Goal: Task Accomplishment & Management: Complete application form

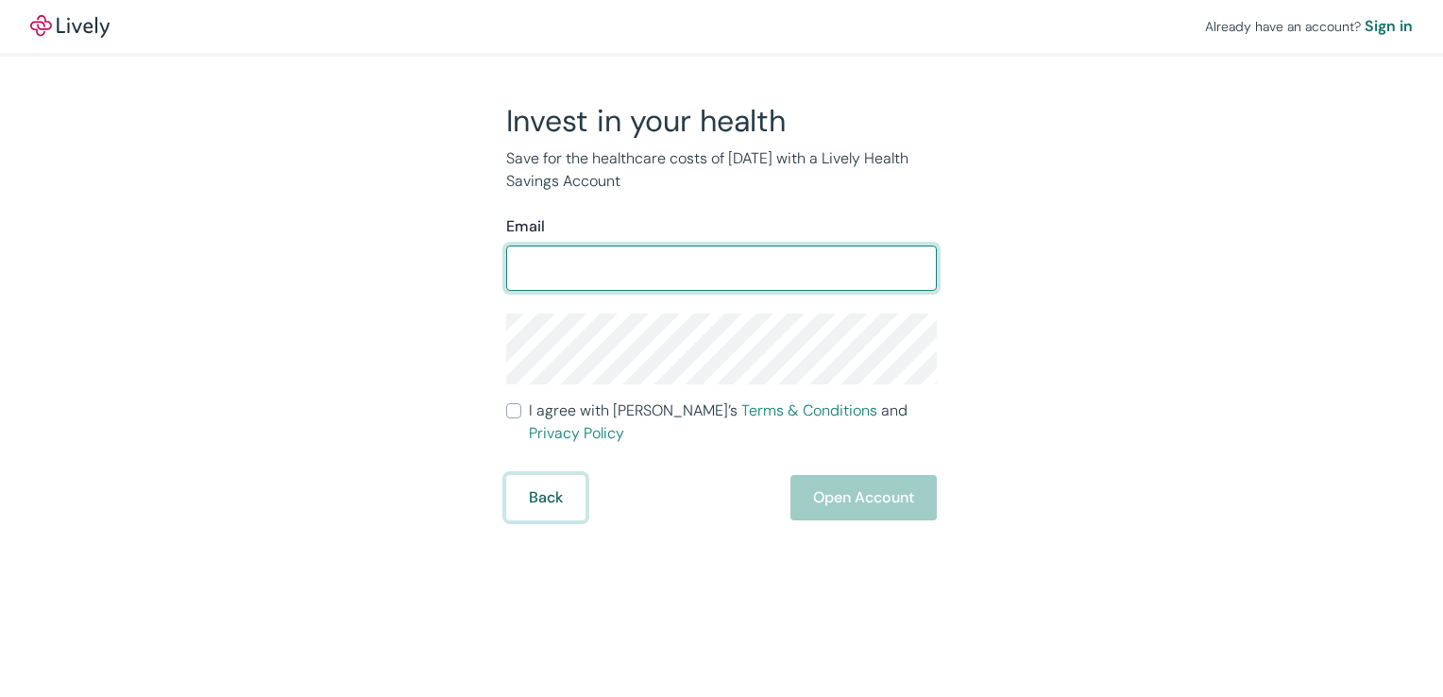
click at [535, 486] on button "Back" at bounding box center [545, 497] width 79 height 45
type input "[EMAIL_ADDRESS][DOMAIN_NAME]"
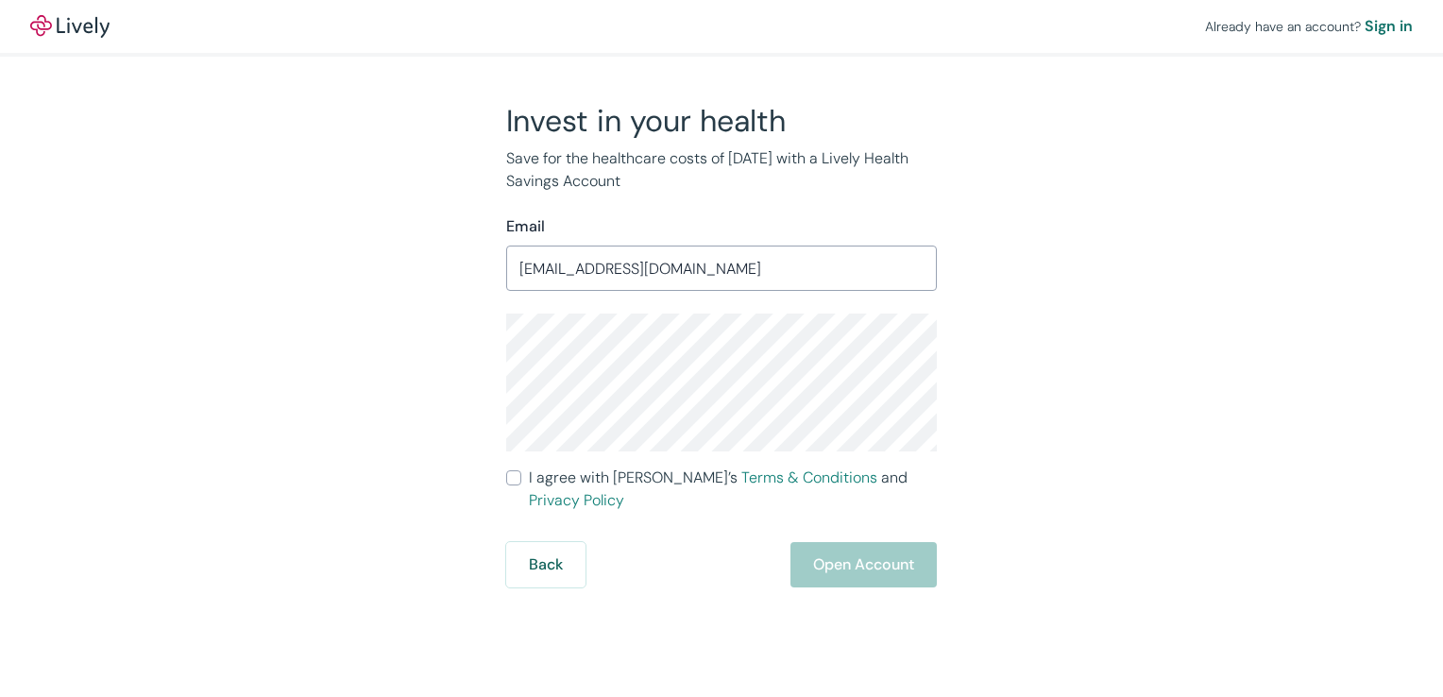
click at [339, 512] on div "Invest in your health Save for the healthcare costs of [DATE] with a Lively Hea…" at bounding box center [710, 345] width 907 height 486
click at [509, 485] on input "I agree with Lively’s Terms & Conditions and Privacy Policy" at bounding box center [513, 477] width 15 height 15
checkbox input "true"
click at [865, 544] on button "Open Account" at bounding box center [864, 564] width 146 height 45
